Goal: Use online tool/utility: Utilize a website feature to perform a specific function

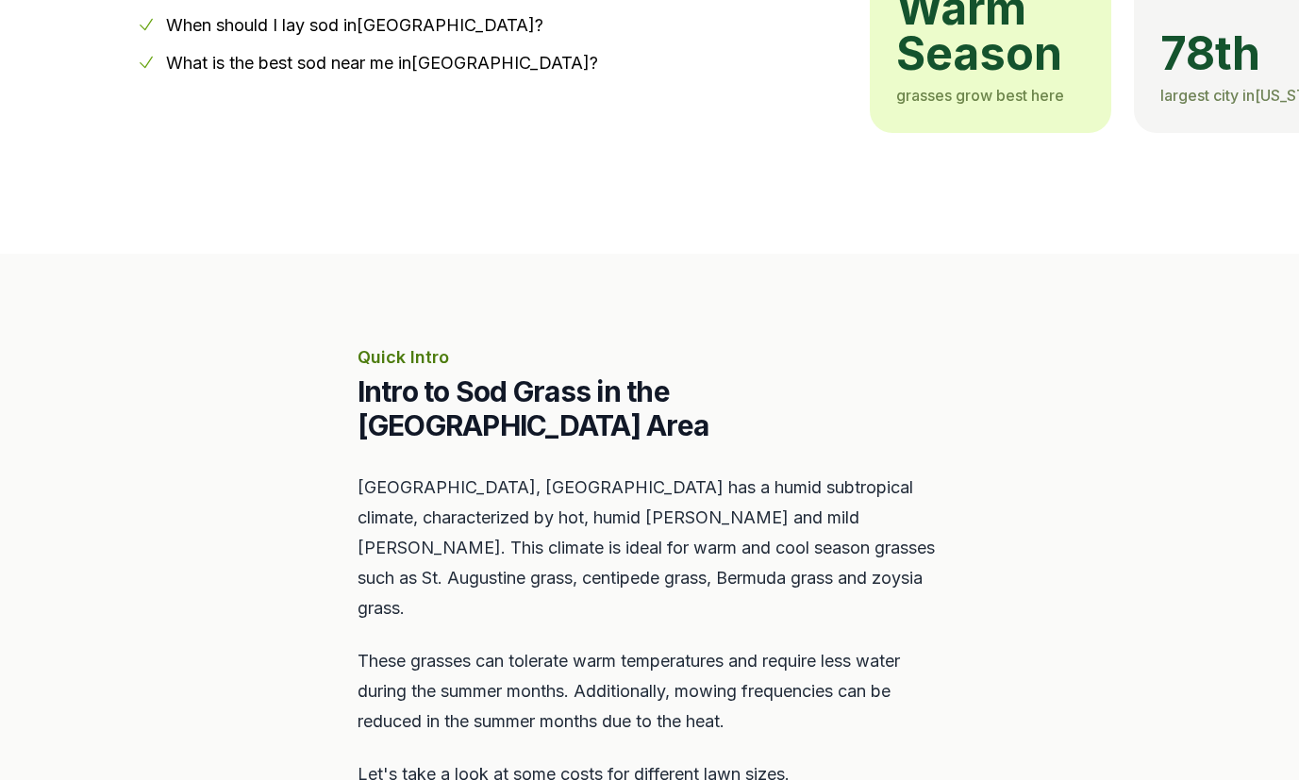
scroll to position [692, 0]
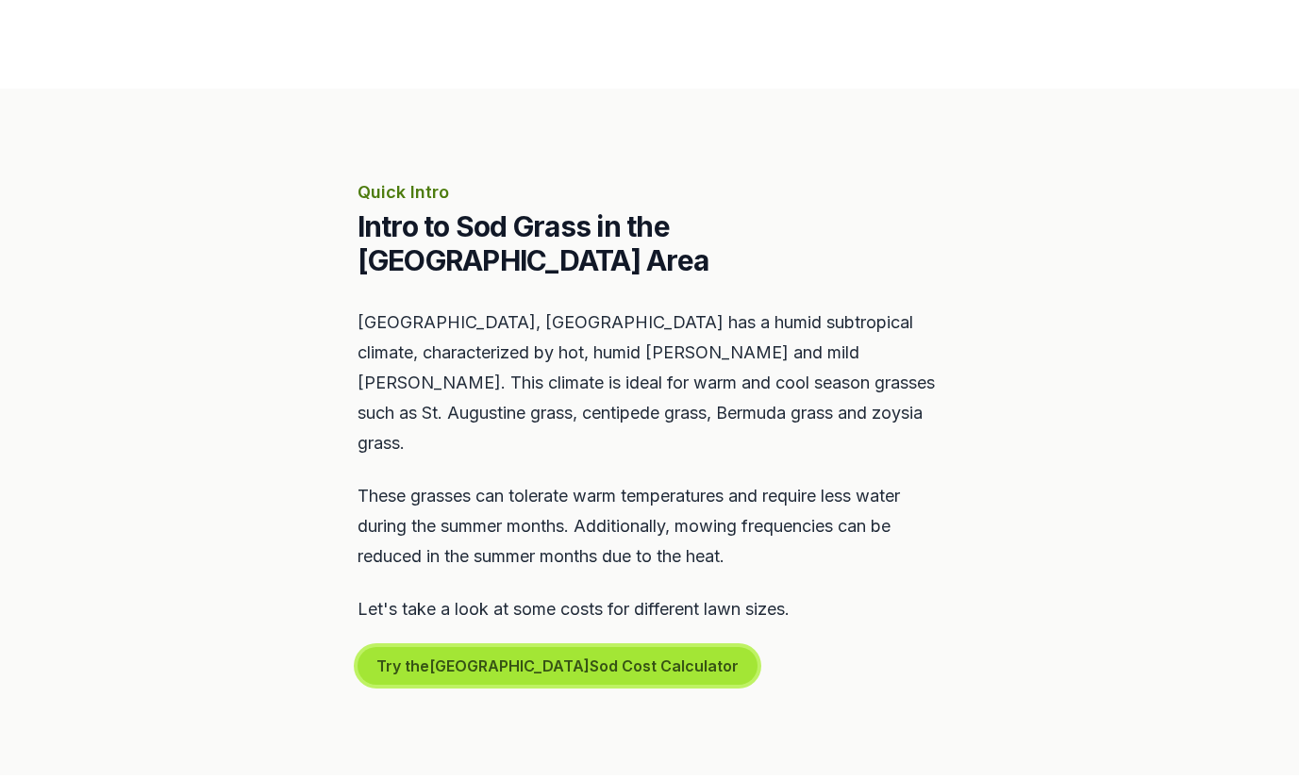
click at [556, 647] on button "Try the Oviedo Sod Cost Calculator" at bounding box center [557, 666] width 400 height 38
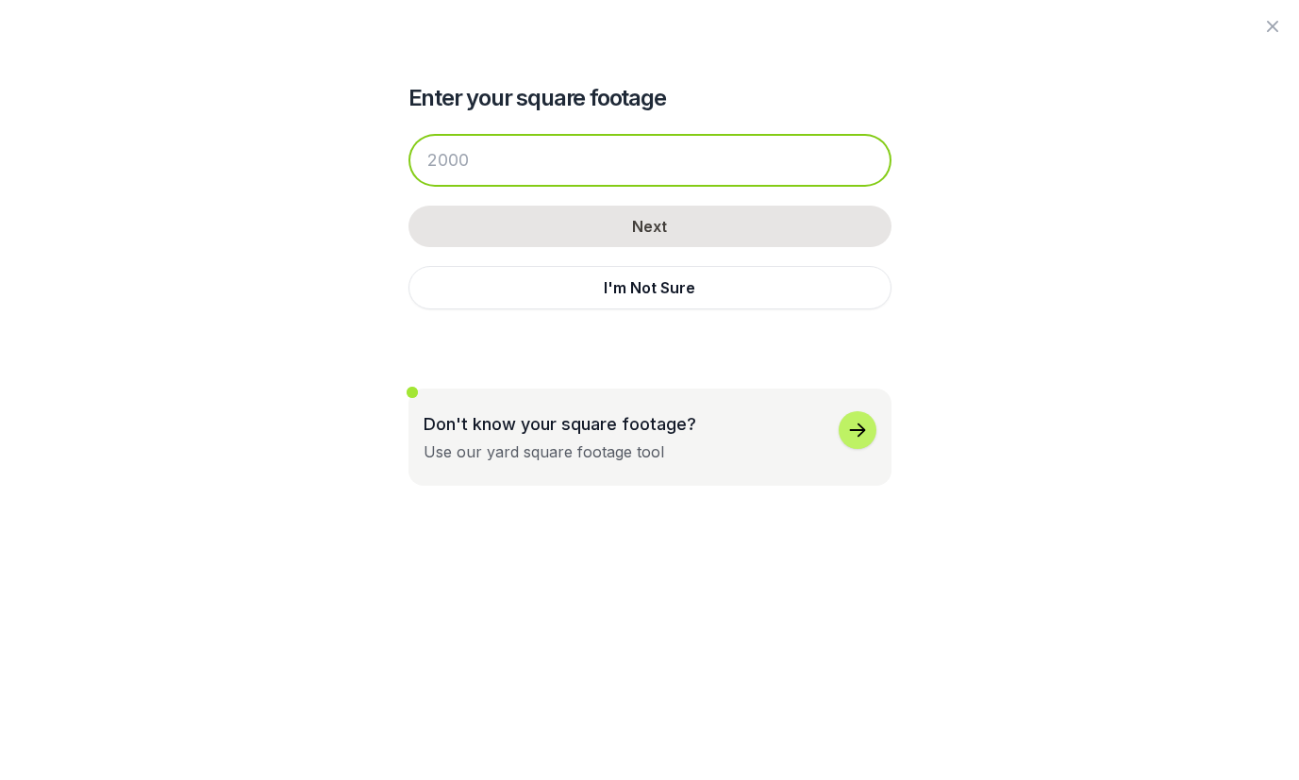
click at [457, 161] on input "number" at bounding box center [649, 160] width 483 height 53
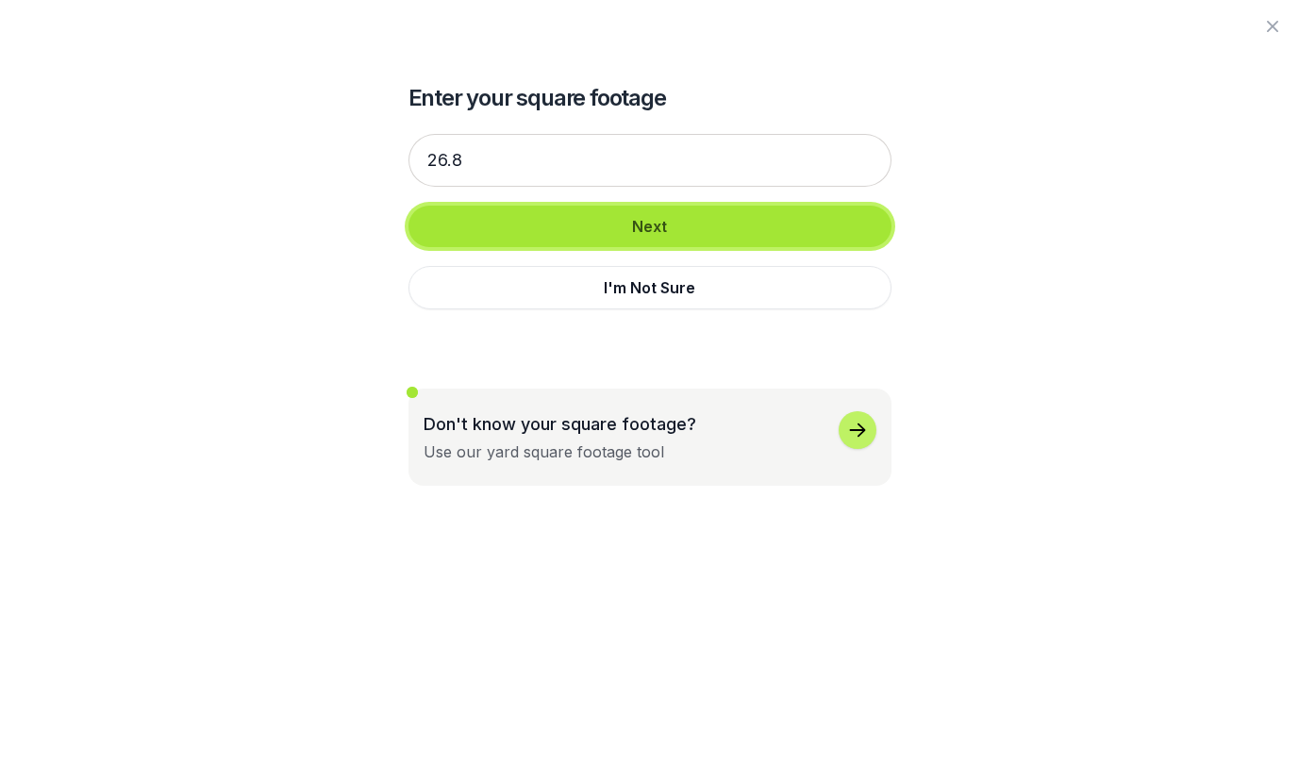
click at [495, 222] on button "Next" at bounding box center [649, 226] width 483 height 41
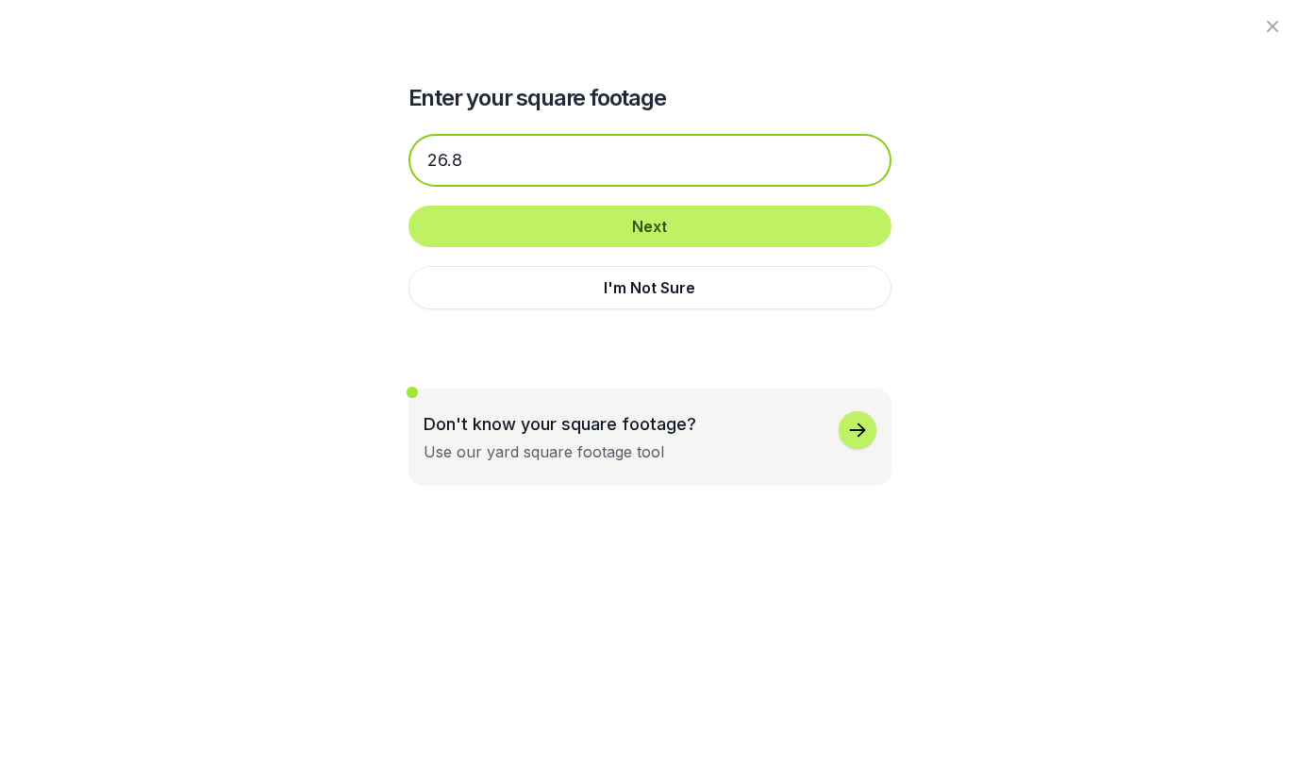
click at [464, 157] on input "26.8" at bounding box center [649, 160] width 483 height 53
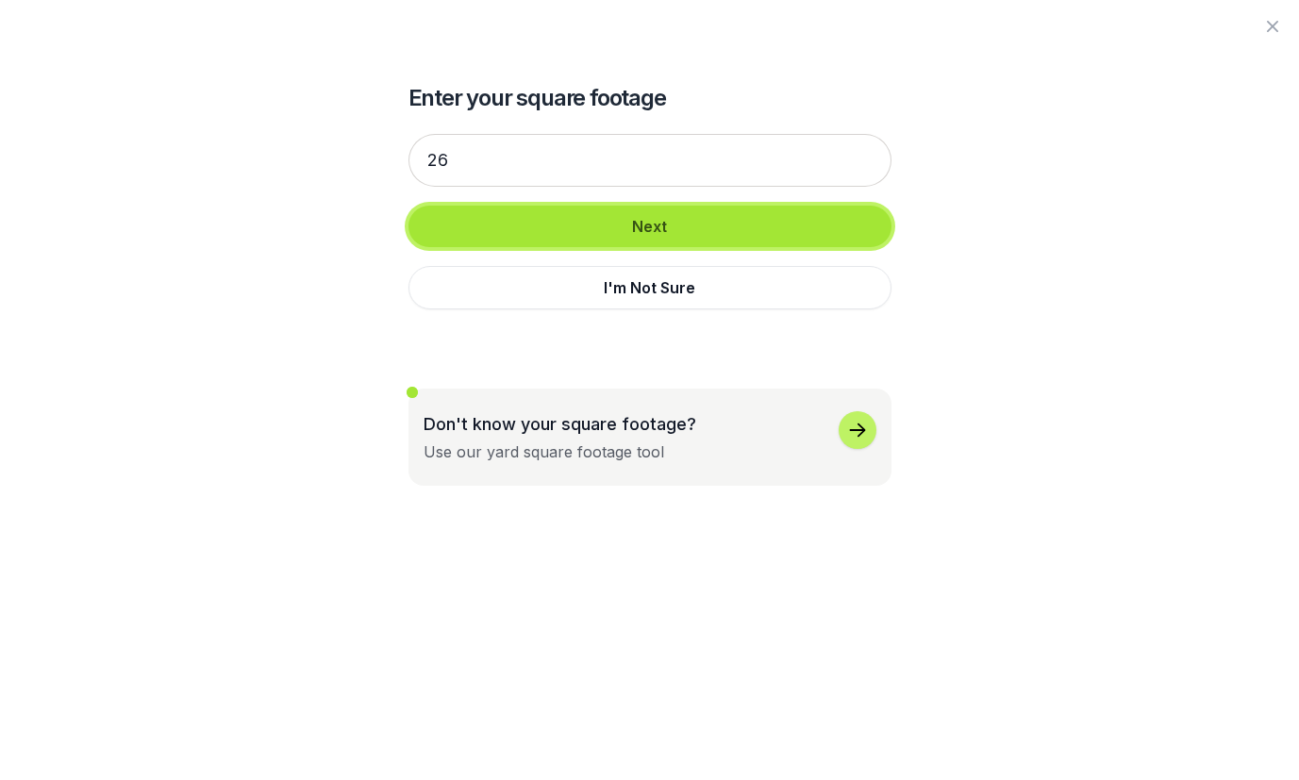
click at [547, 240] on button "Next" at bounding box center [649, 226] width 483 height 41
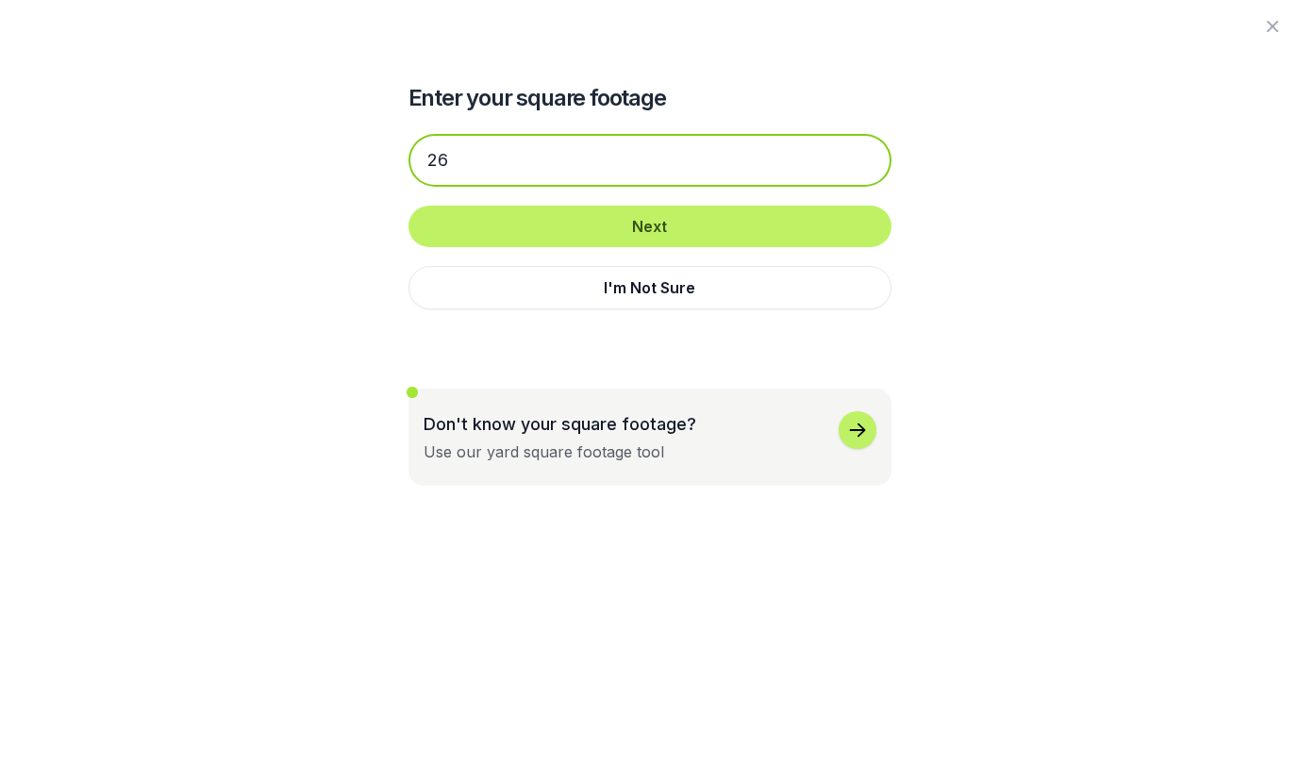
click at [466, 154] on input "26" at bounding box center [649, 160] width 483 height 53
type input "2"
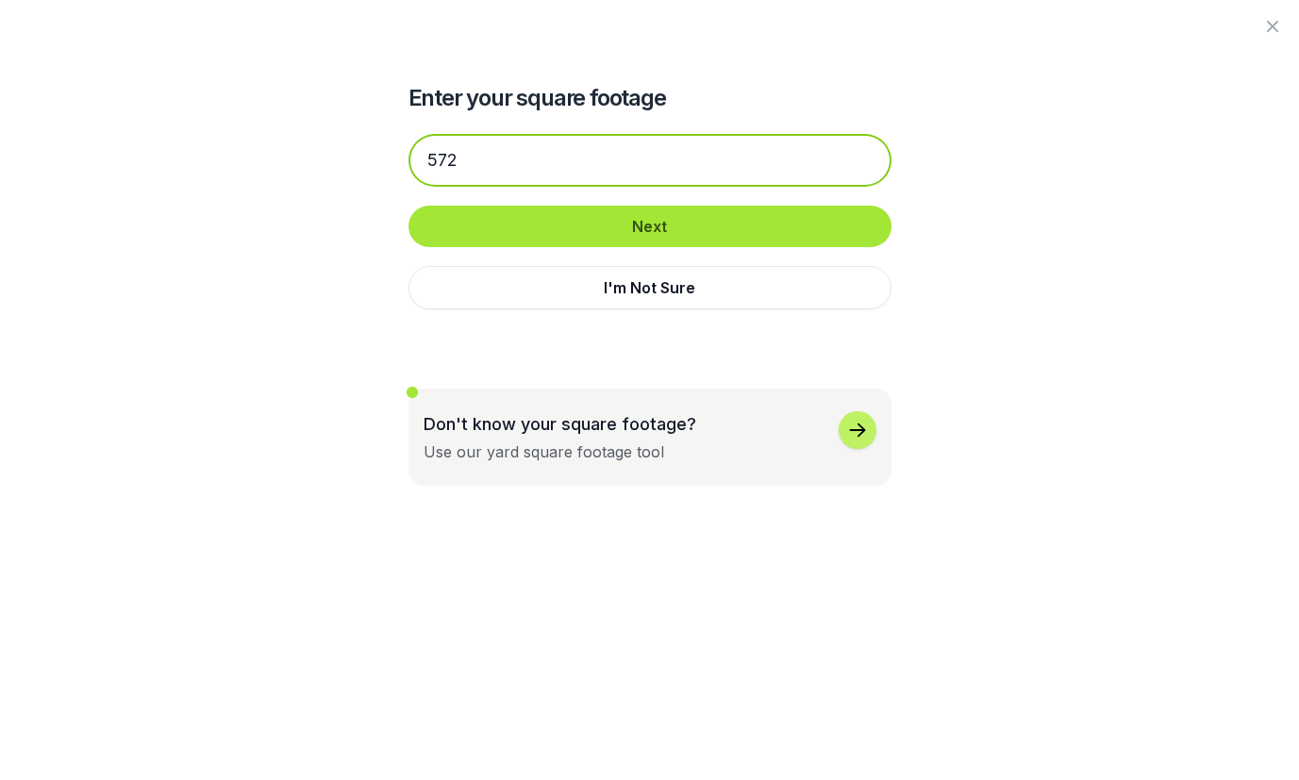
type input "572"
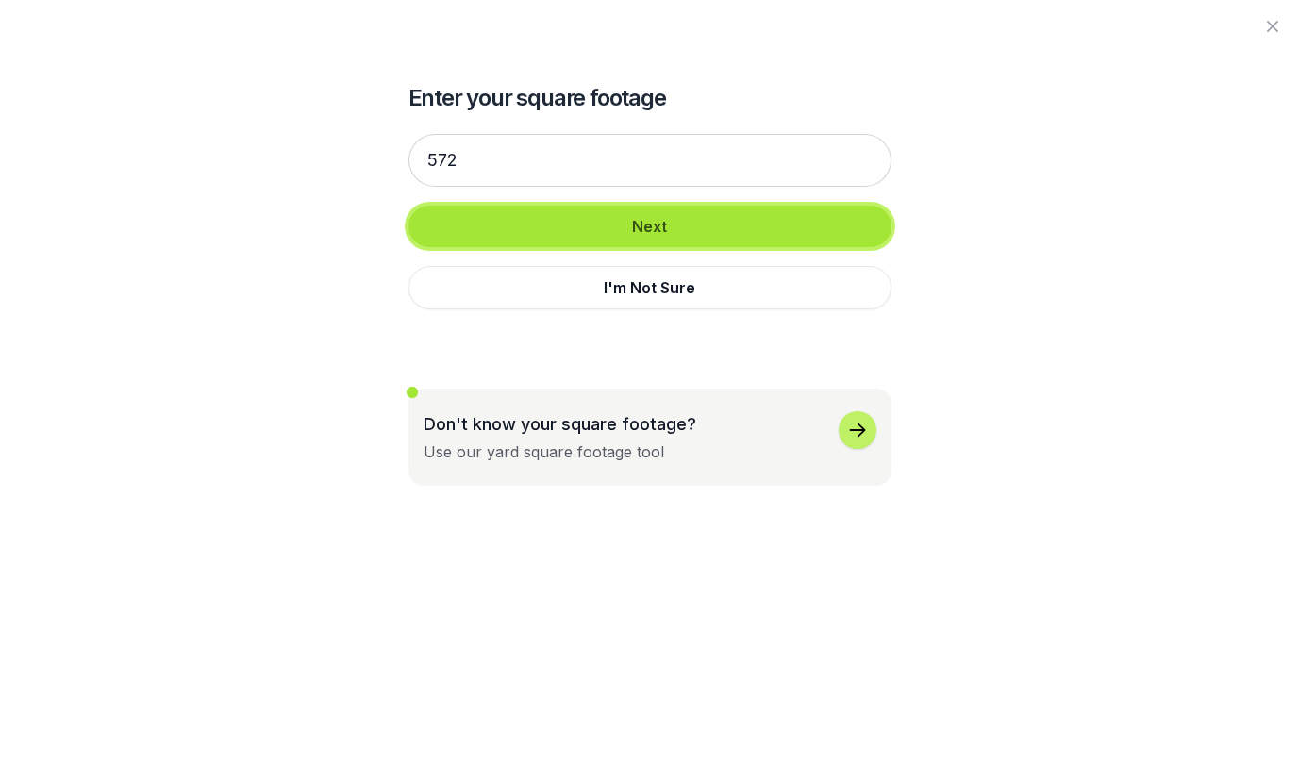
click at [522, 226] on button "Next" at bounding box center [649, 226] width 483 height 41
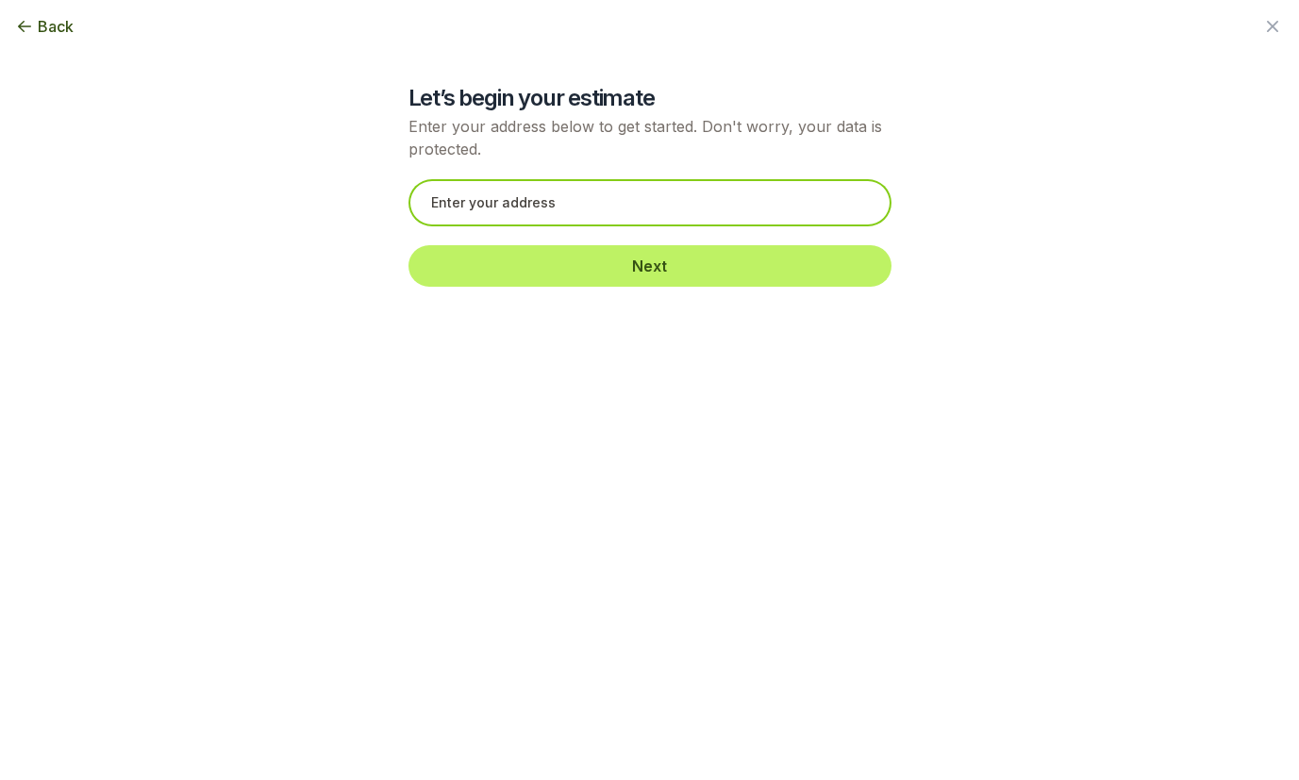
click at [506, 201] on input "text" at bounding box center [649, 202] width 483 height 47
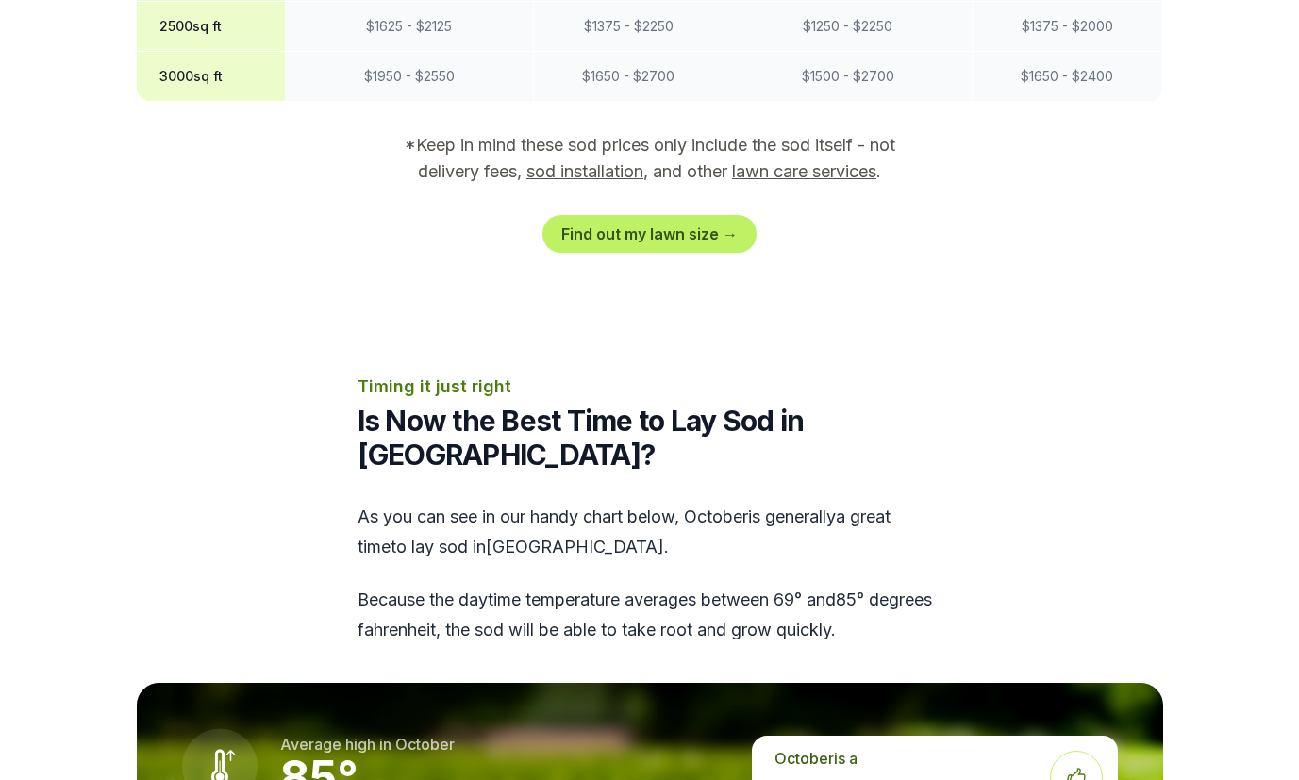
scroll to position [1924, 0]
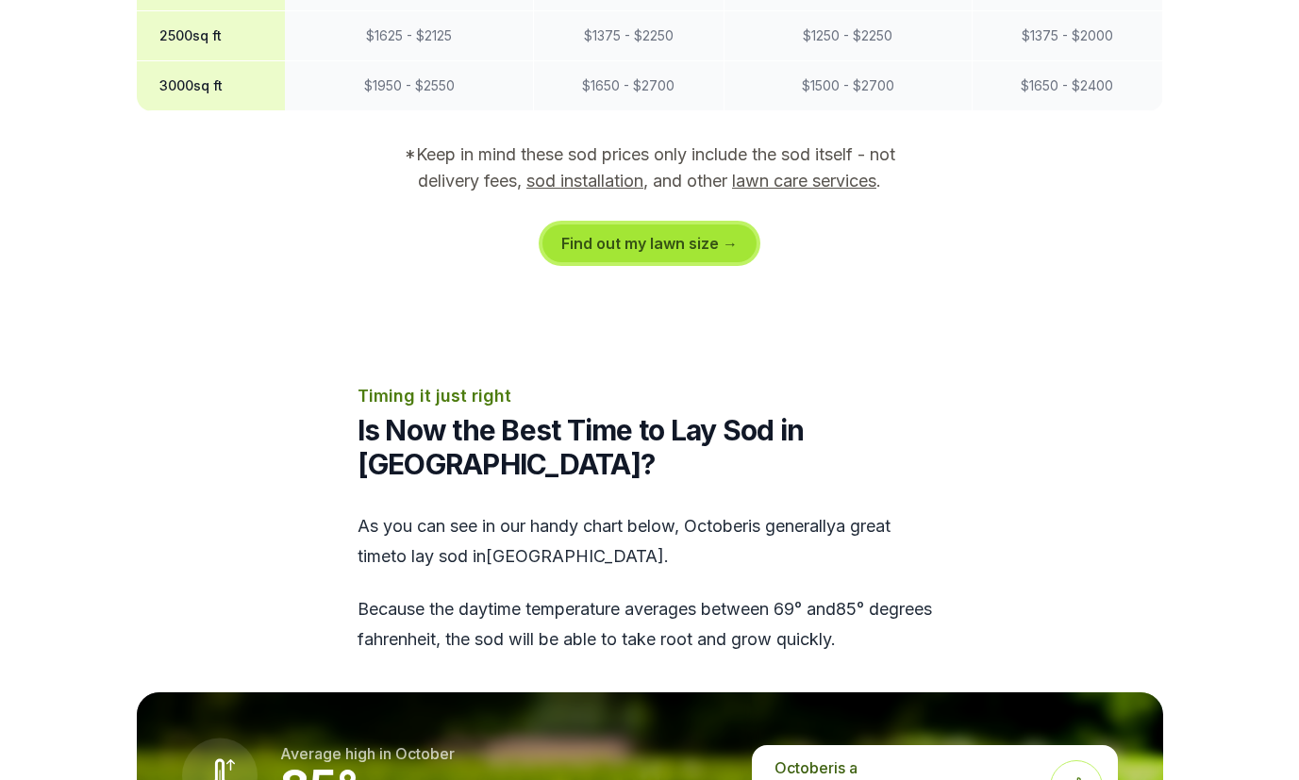
click at [645, 224] on link "Find out my lawn size →" at bounding box center [649, 243] width 214 height 38
